Goal: Transaction & Acquisition: Book appointment/travel/reservation

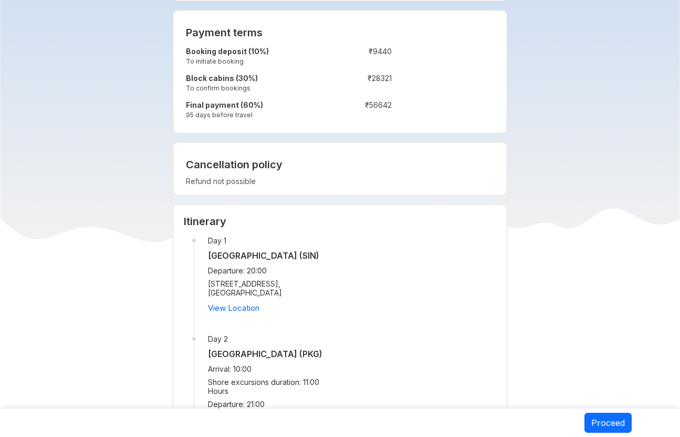
scroll to position [806, 0]
click at [256, 302] on link "View Location" at bounding box center [233, 307] width 51 height 10
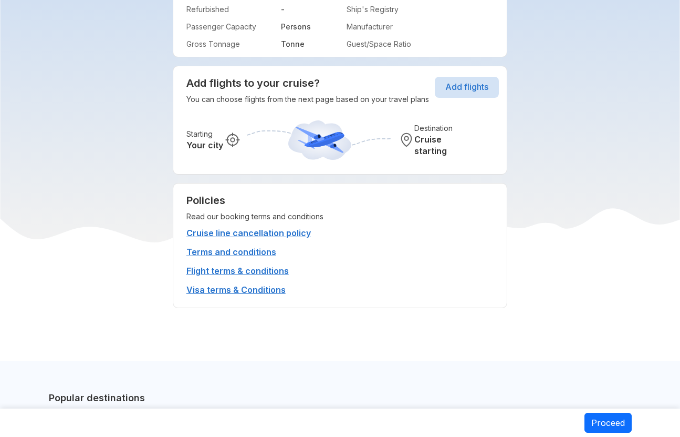
scroll to position [2153, 0]
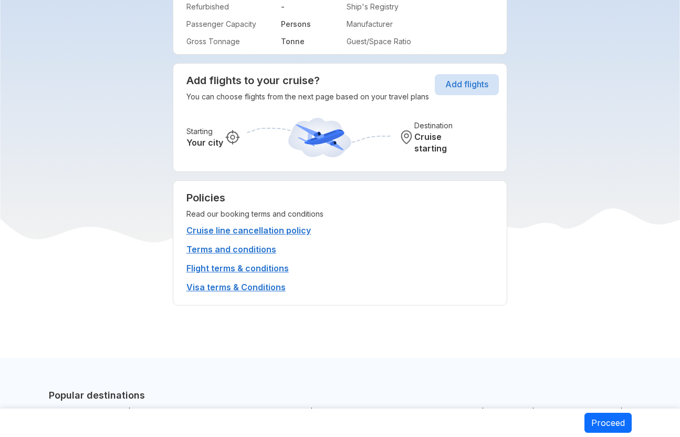
click at [296, 225] on link "Cruise line cancellation policy" at bounding box center [343, 230] width 313 height 11
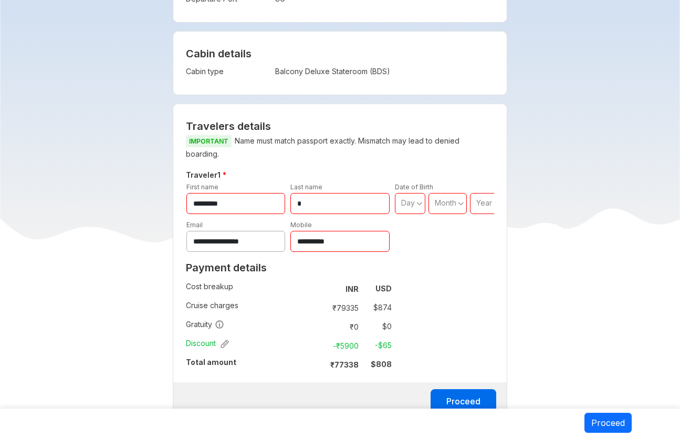
scroll to position [247, 0]
click at [459, 388] on button "Proceed" at bounding box center [464, 400] width 66 height 25
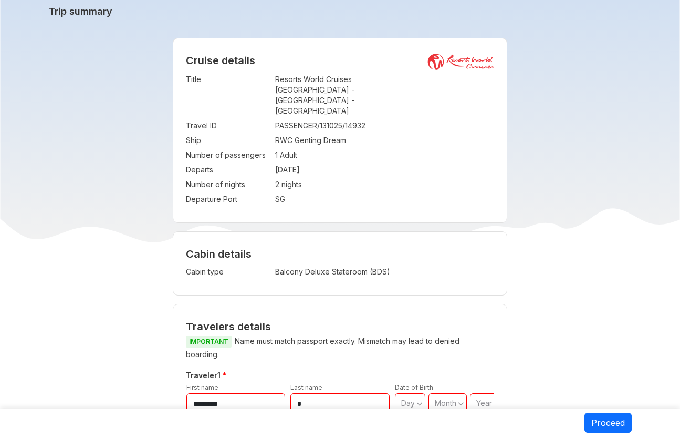
scroll to position [0, 0]
